Goal: Find specific page/section: Find specific page/section

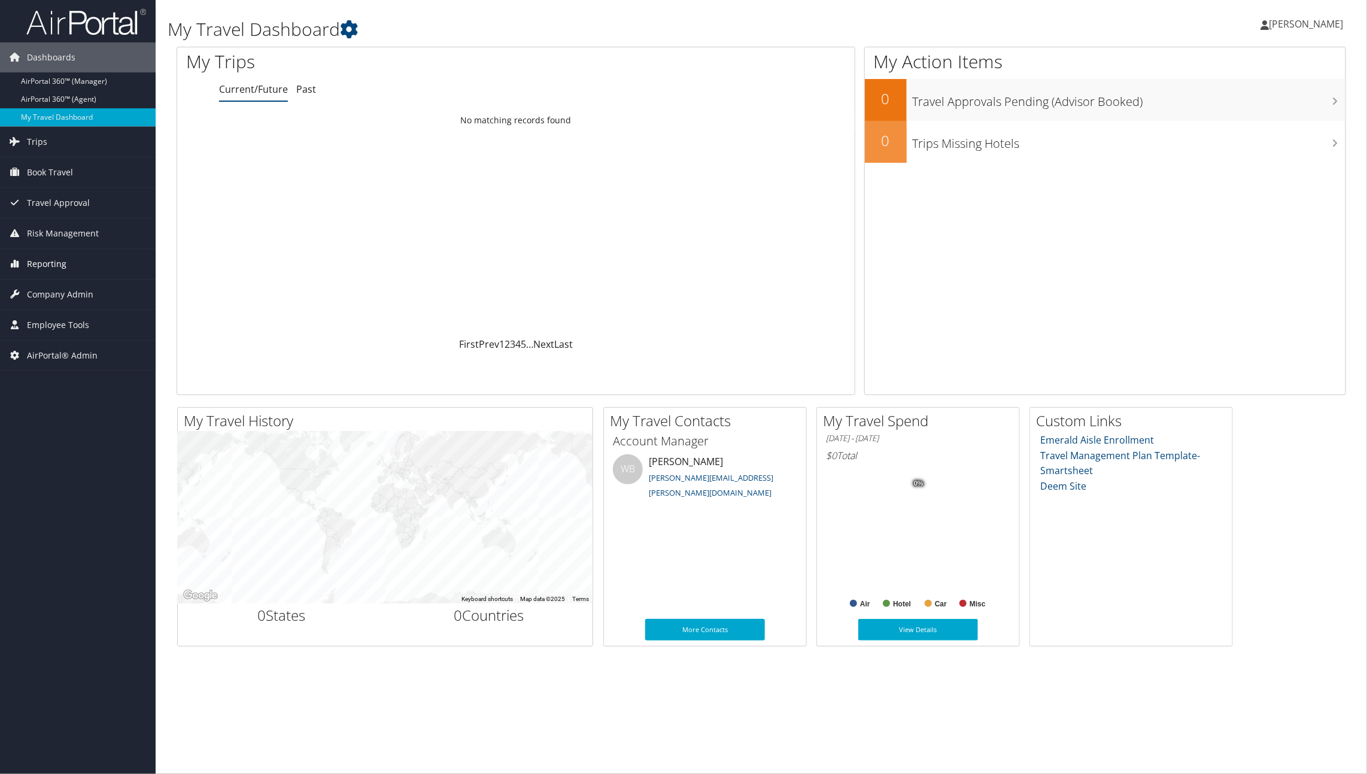
click at [50, 265] on span "Reporting" at bounding box center [47, 264] width 40 height 30
click at [53, 284] on link "Unused Tickets" at bounding box center [78, 288] width 156 height 18
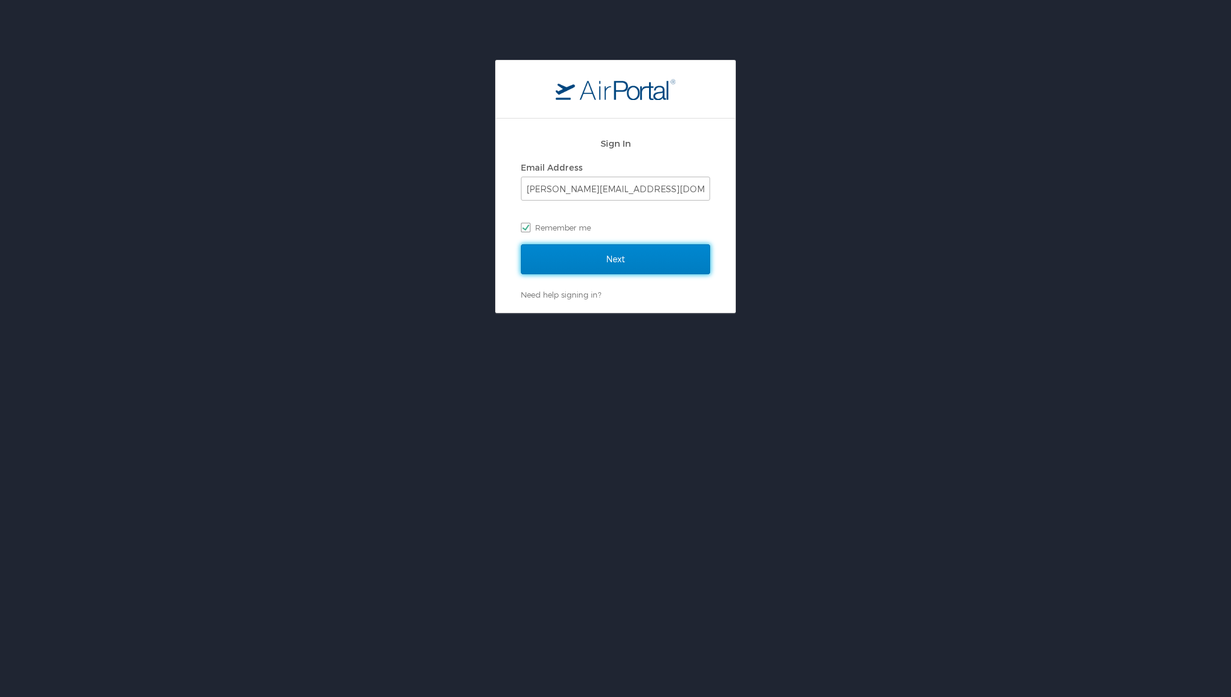
click at [587, 265] on input "Next" at bounding box center [615, 259] width 189 height 30
